Goal: Information Seeking & Learning: Learn about a topic

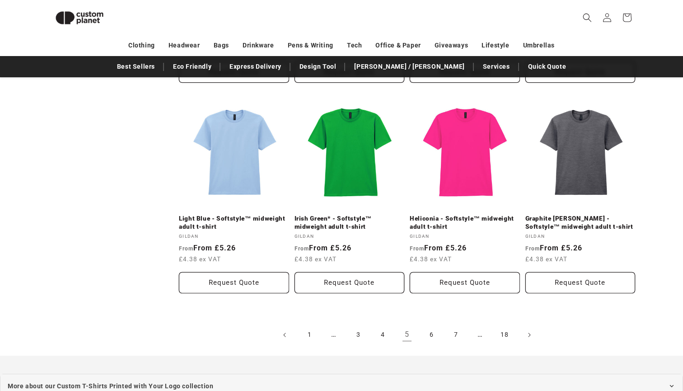
scroll to position [931, 0]
click at [428, 330] on link "6" at bounding box center [432, 335] width 20 height 20
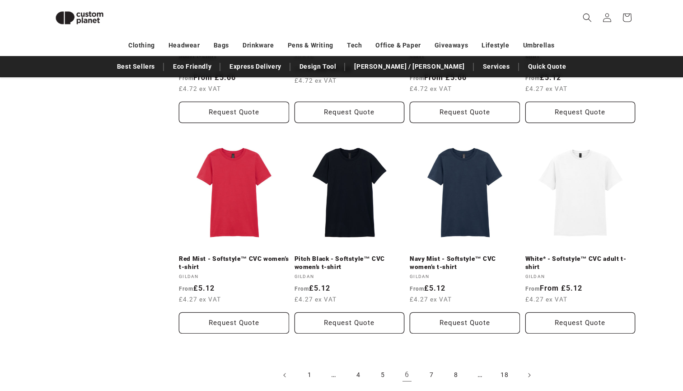
scroll to position [918, 0]
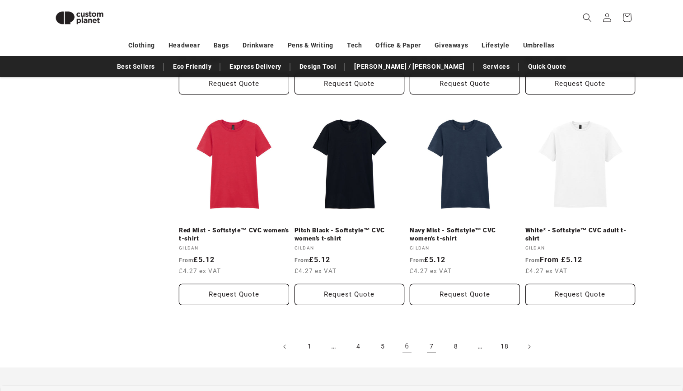
click at [425, 349] on link "7" at bounding box center [432, 347] width 20 height 20
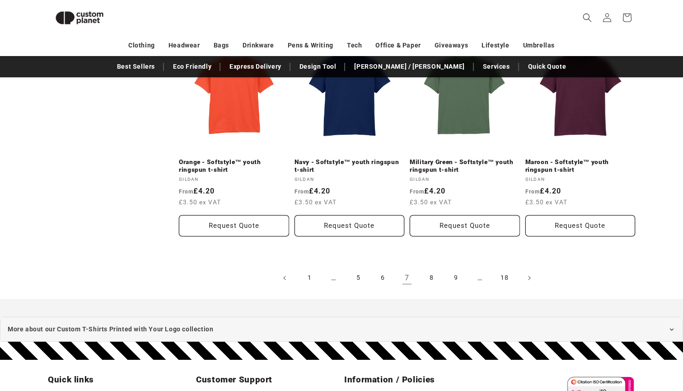
scroll to position [918, 0]
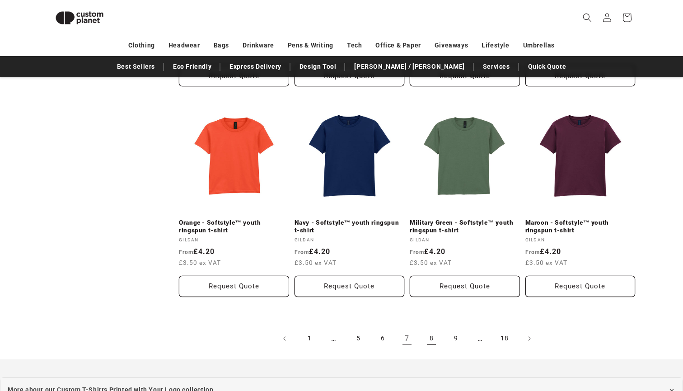
click at [434, 335] on link "8" at bounding box center [432, 339] width 20 height 20
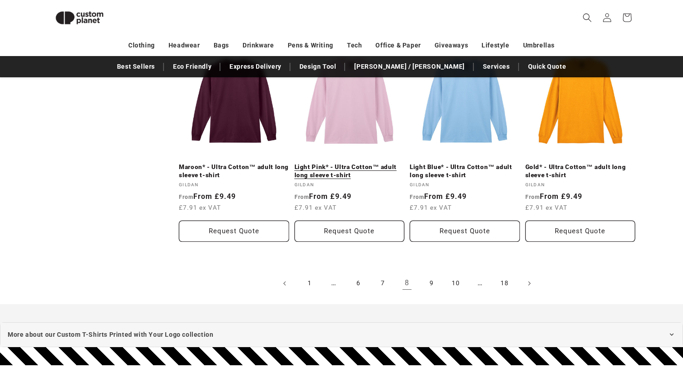
scroll to position [1073, 0]
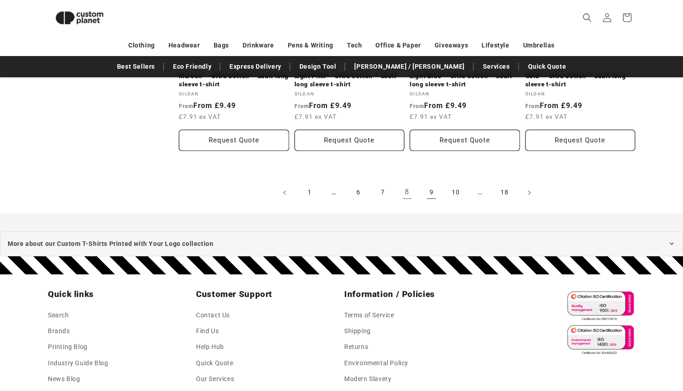
click at [436, 193] on link "9" at bounding box center [432, 193] width 20 height 20
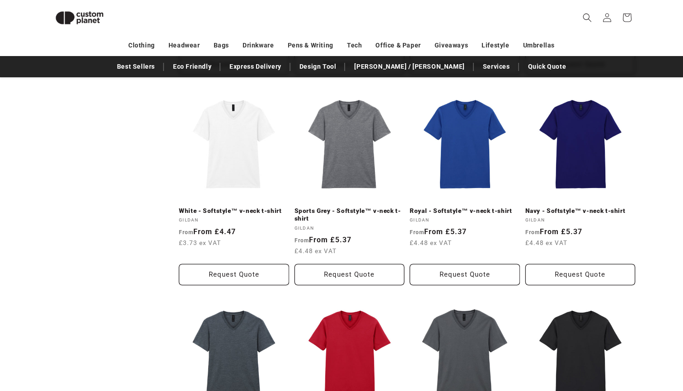
scroll to position [977, 0]
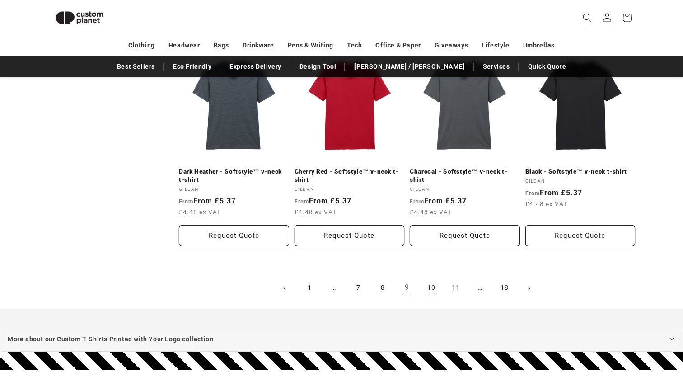
click at [429, 284] on link "10" at bounding box center [432, 288] width 20 height 20
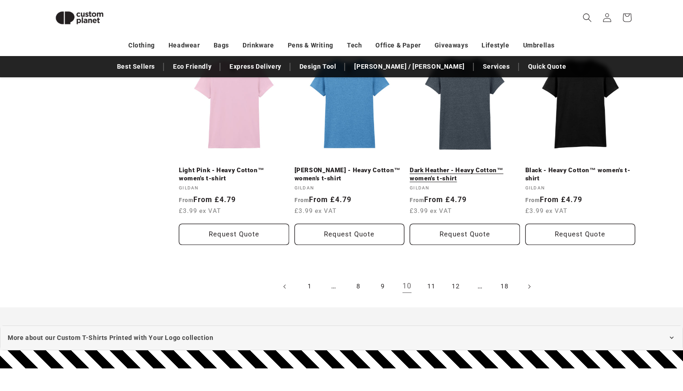
scroll to position [1009, 0]
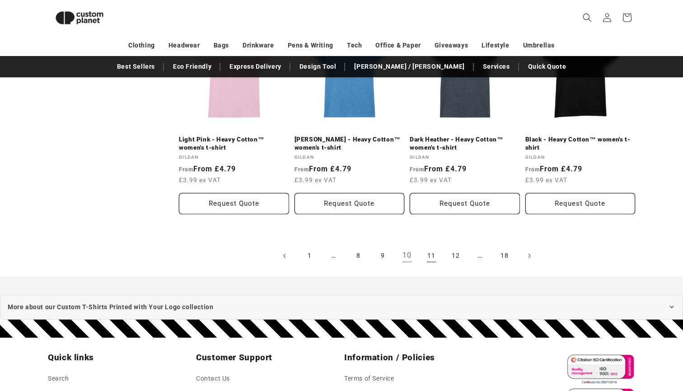
click at [432, 253] on link "11" at bounding box center [432, 256] width 20 height 20
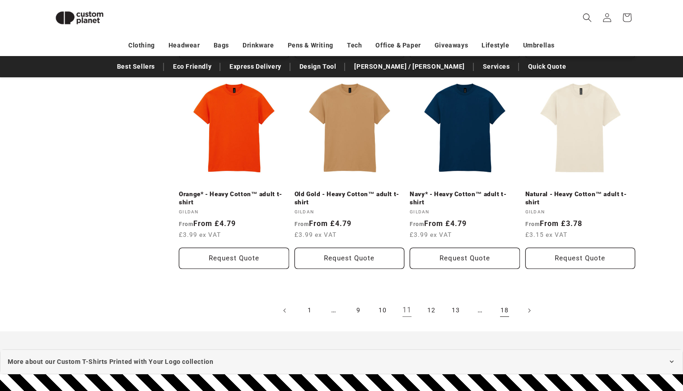
scroll to position [1004, 0]
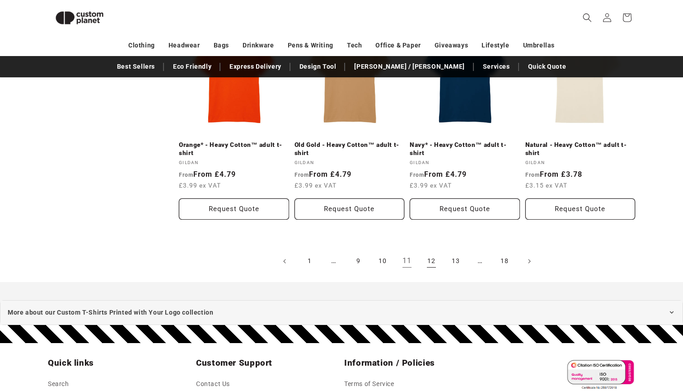
click at [432, 257] on link "12" at bounding box center [432, 261] width 20 height 20
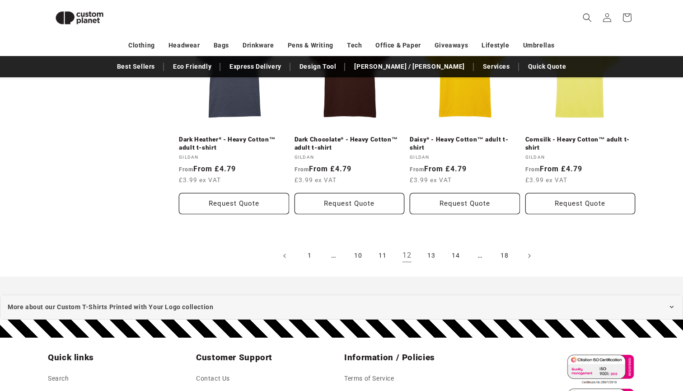
scroll to position [1053, 0]
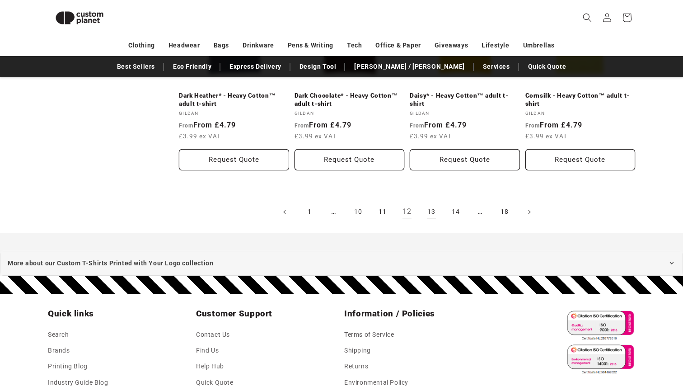
click at [432, 211] on link "13" at bounding box center [432, 212] width 20 height 20
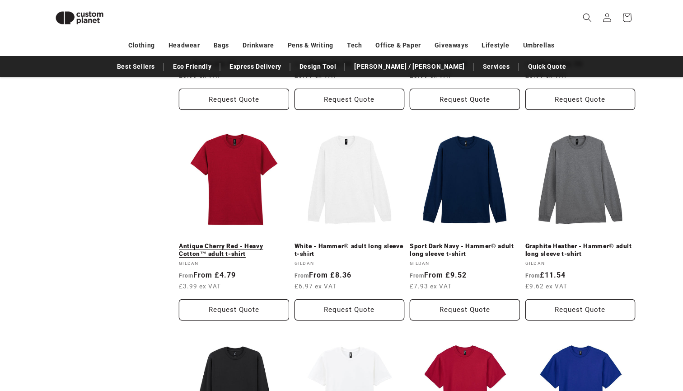
scroll to position [915, 0]
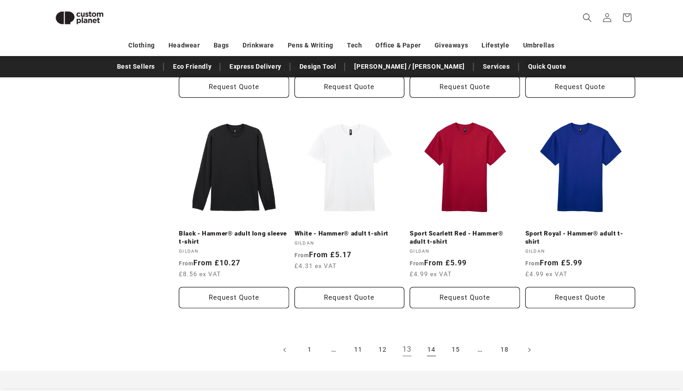
click at [436, 348] on link "14" at bounding box center [432, 350] width 20 height 20
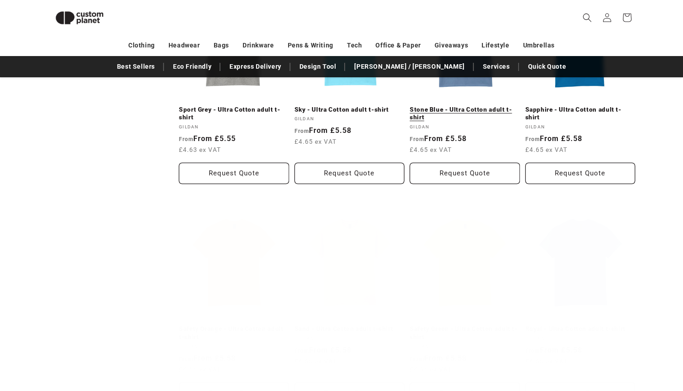
scroll to position [905, 0]
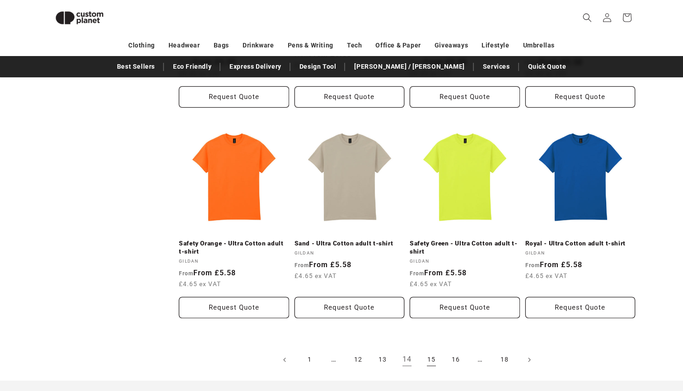
click at [434, 356] on link "15" at bounding box center [432, 360] width 20 height 20
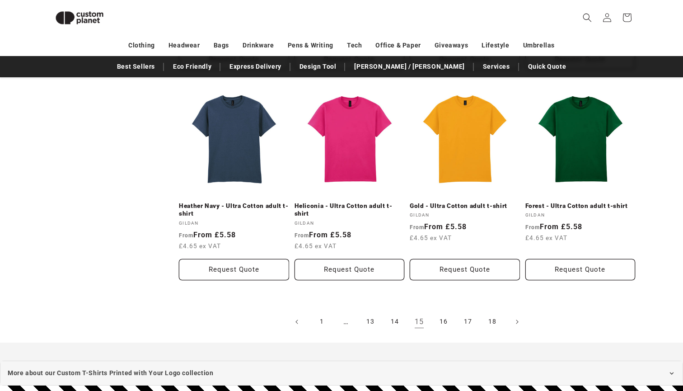
scroll to position [938, 0]
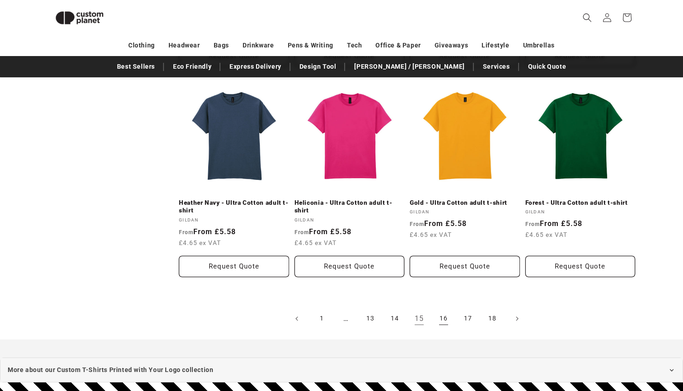
click at [441, 320] on link "16" at bounding box center [444, 319] width 20 height 20
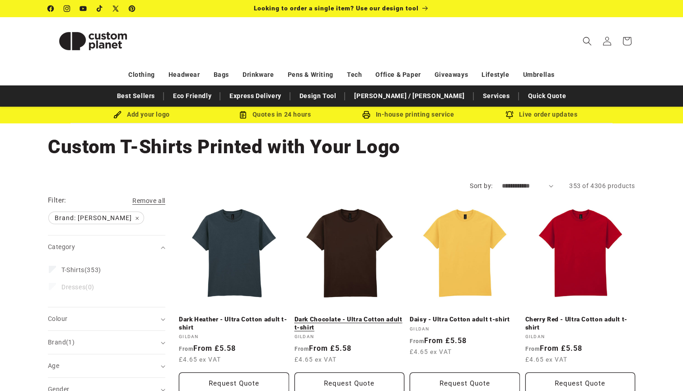
click at [329, 316] on link "Dark Chocolate - Ultra Cotton adult t-shirt" at bounding box center [350, 324] width 110 height 16
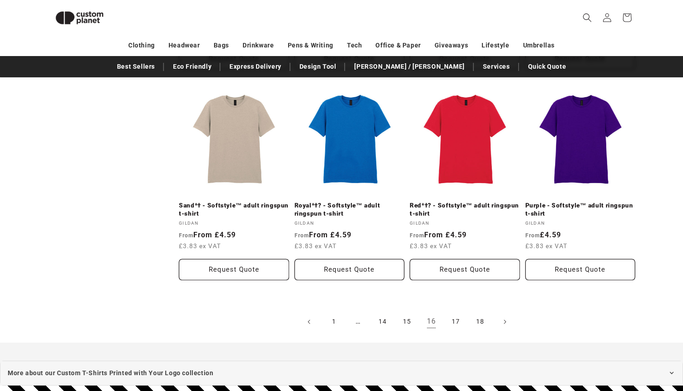
scroll to position [977, 0]
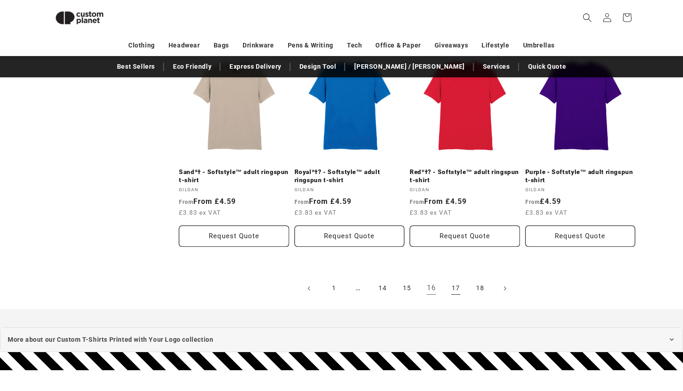
click at [451, 287] on link "17" at bounding box center [456, 288] width 20 height 20
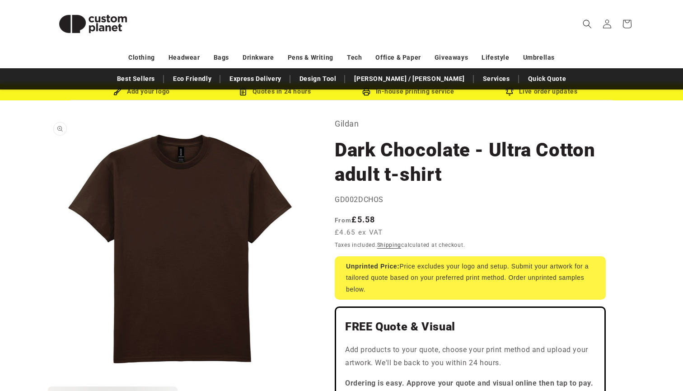
click at [48, 381] on button "Open media 1 in modal" at bounding box center [48, 381] width 0 height 0
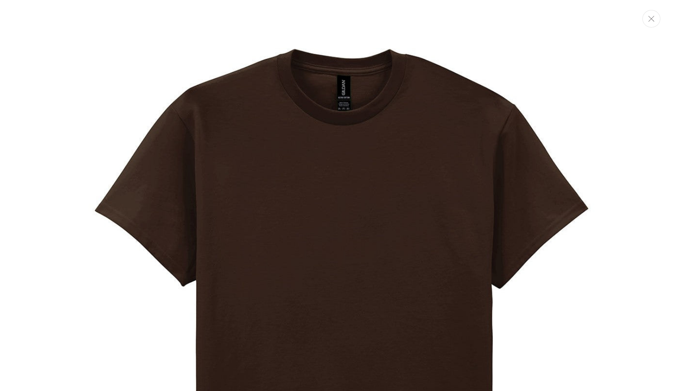
click at [656, 20] on button "Close" at bounding box center [652, 19] width 18 height 18
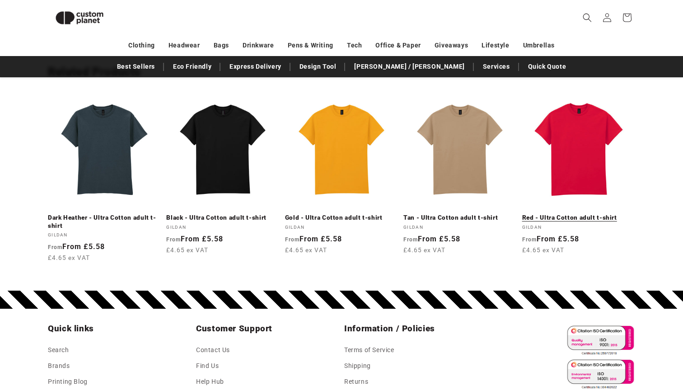
scroll to position [958, 0]
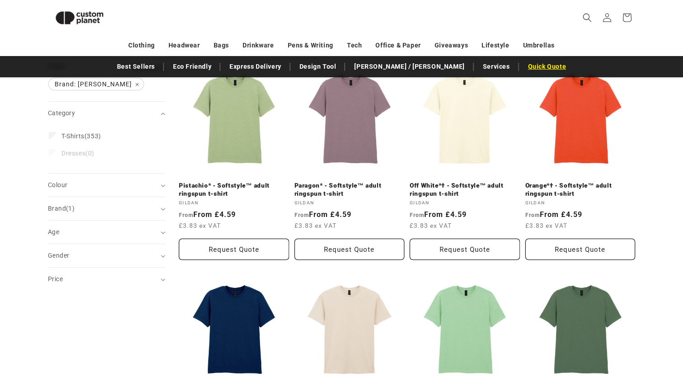
scroll to position [124, 0]
